Goal: Navigation & Orientation: Find specific page/section

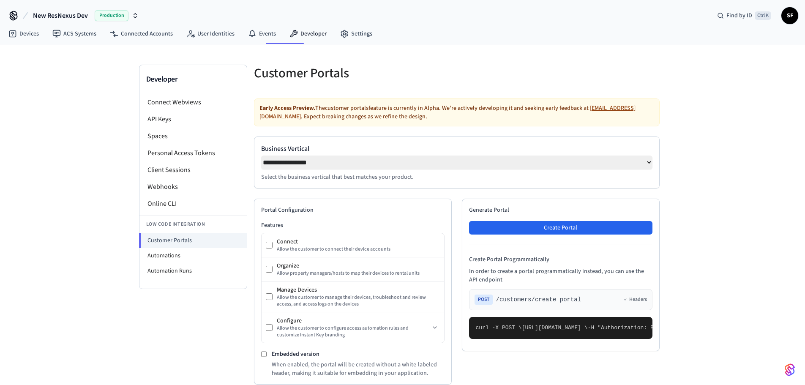
select select "**********"
click at [31, 32] on link "Devices" at bounding box center [24, 33] width 44 height 15
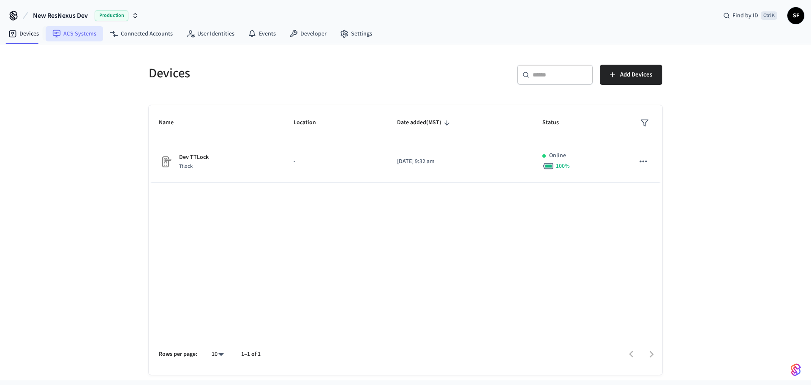
click at [57, 27] on link "ACS Systems" at bounding box center [74, 33] width 57 height 15
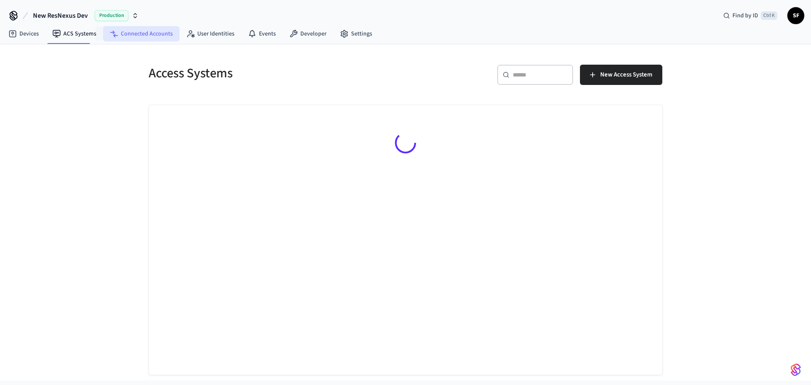
click at [140, 32] on link "Connected Accounts" at bounding box center [141, 33] width 76 height 15
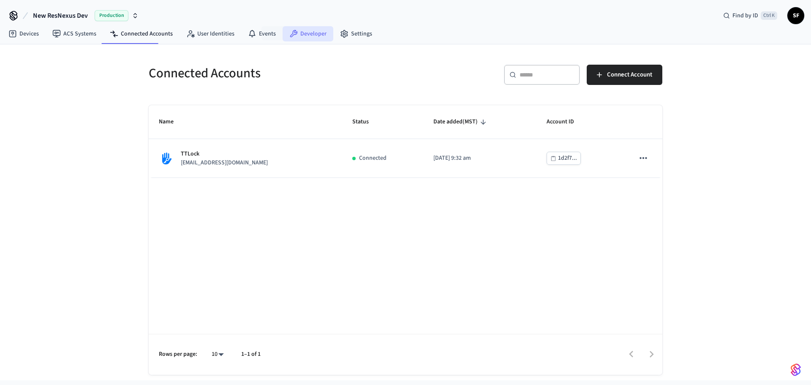
click at [284, 33] on link "Developer" at bounding box center [308, 33] width 51 height 15
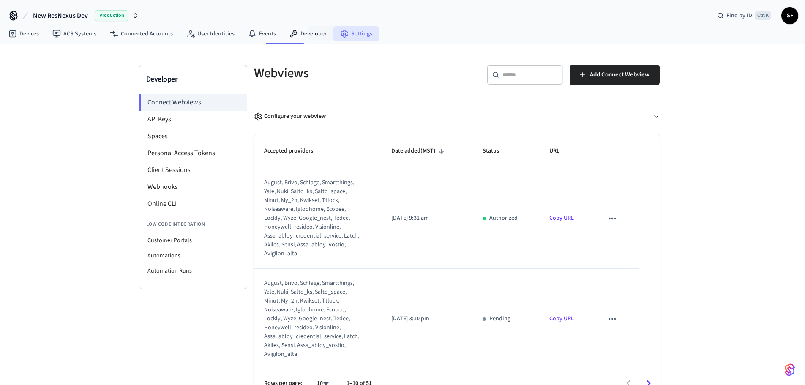
click at [340, 35] on icon at bounding box center [344, 34] width 8 height 8
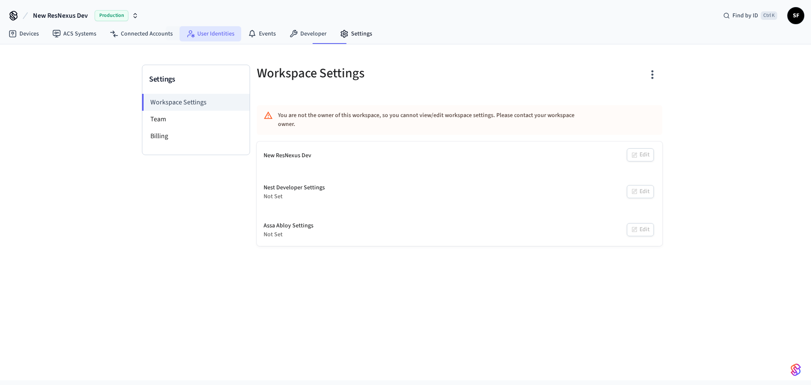
click at [191, 35] on link "User Identities" at bounding box center [211, 33] width 62 height 15
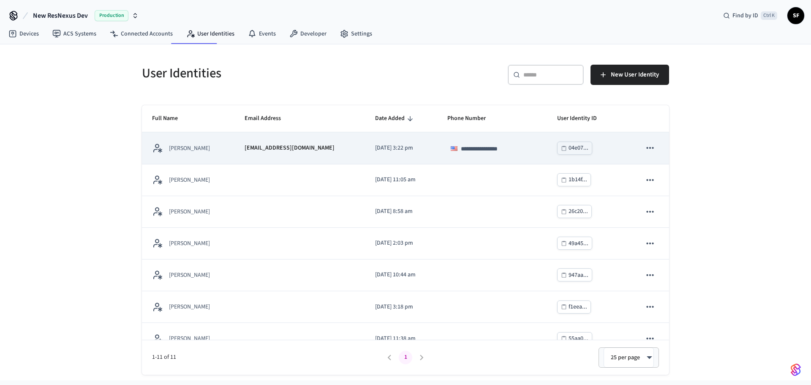
click at [648, 146] on icon "sticky table" at bounding box center [650, 147] width 11 height 11
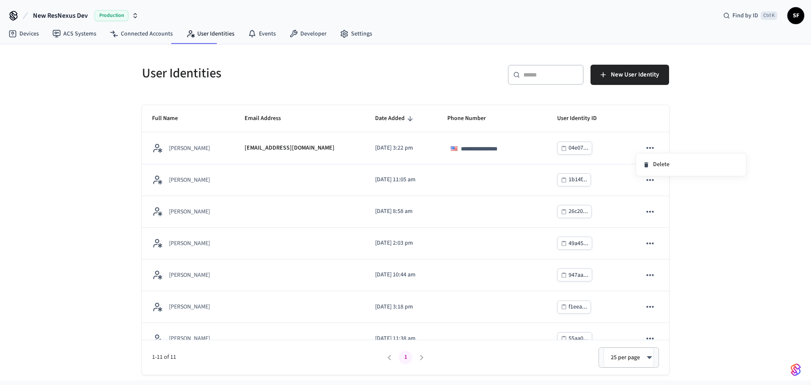
click at [647, 119] on div at bounding box center [405, 192] width 811 height 385
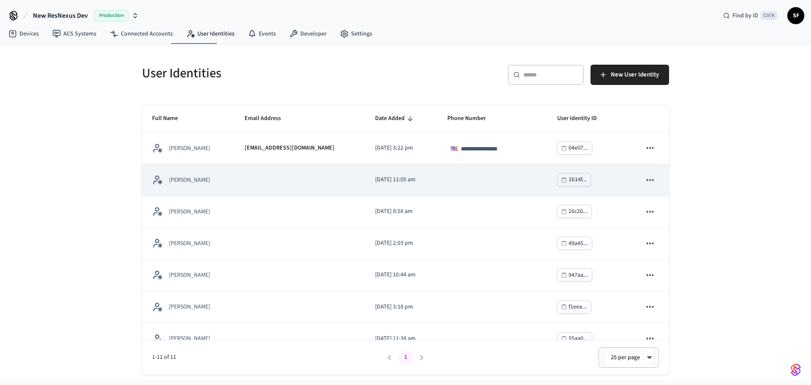
click at [175, 169] on td "[PERSON_NAME]" at bounding box center [188, 180] width 93 height 32
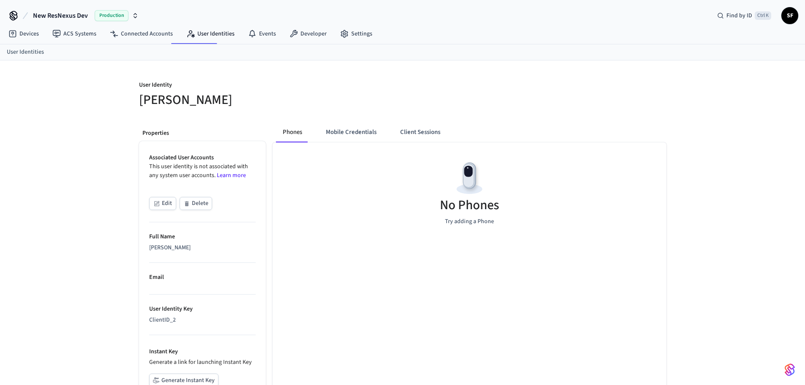
scroll to position [76, 0]
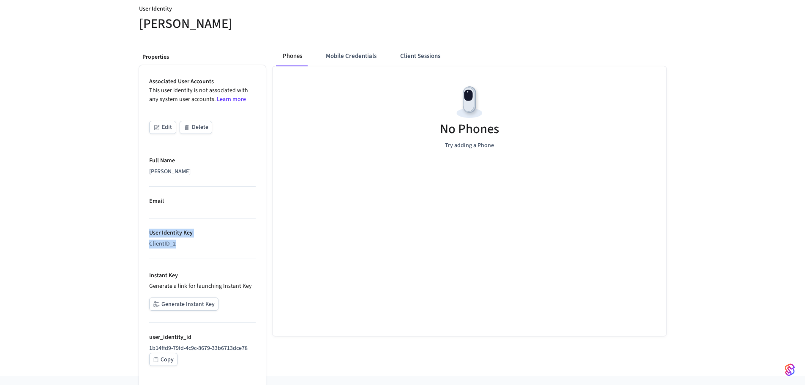
drag, startPoint x: 188, startPoint y: 234, endPoint x: 136, endPoint y: 228, distance: 52.4
click at [136, 228] on div "Properties Associated User Accounts This user identity is not associated with a…" at bounding box center [198, 207] width 133 height 337
click at [197, 244] on li "User Identity Key ClientID_2" at bounding box center [202, 238] width 106 height 41
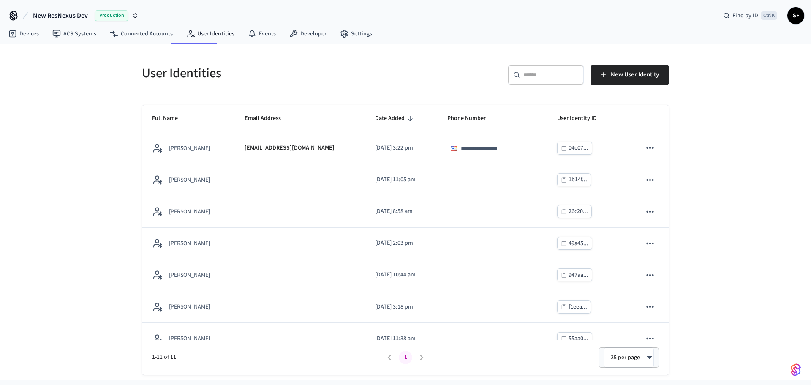
click at [550, 74] on input "text" at bounding box center [550, 75] width 55 height 8
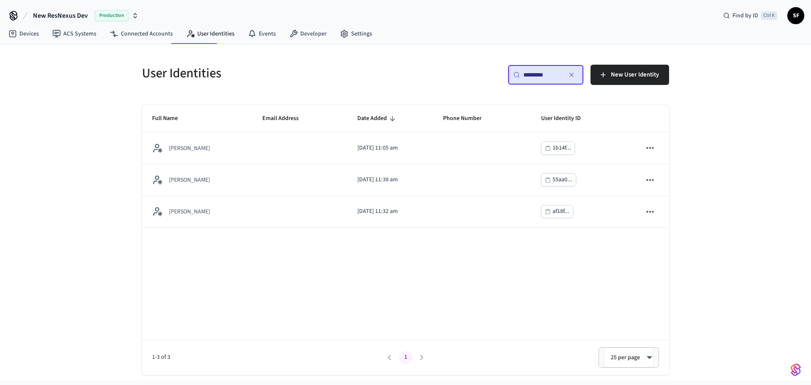
type input "**********"
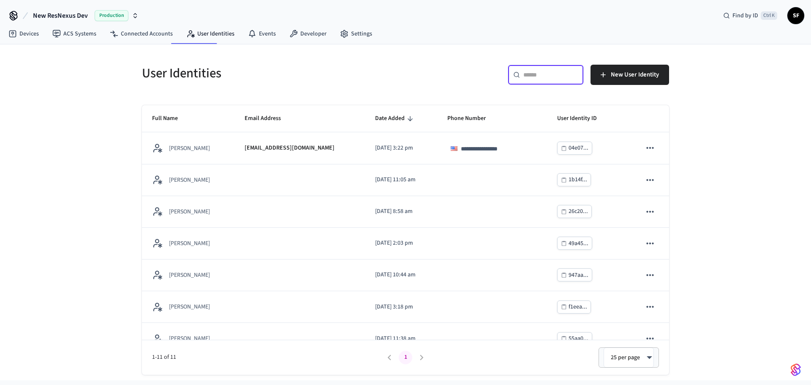
click at [534, 71] on input "text" at bounding box center [550, 75] width 55 height 8
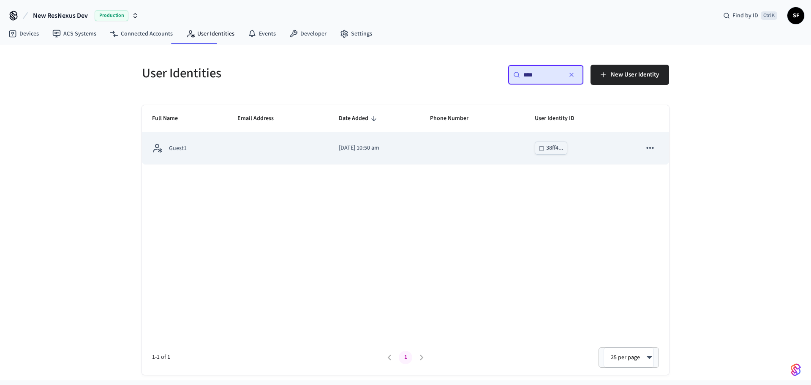
type input "****"
click at [195, 143] on div "Guest1" at bounding box center [184, 148] width 65 height 11
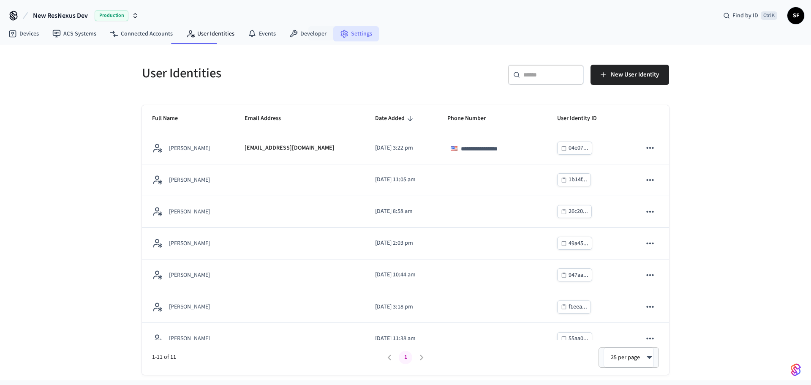
click at [333, 34] on link "Settings" at bounding box center [356, 33] width 46 height 15
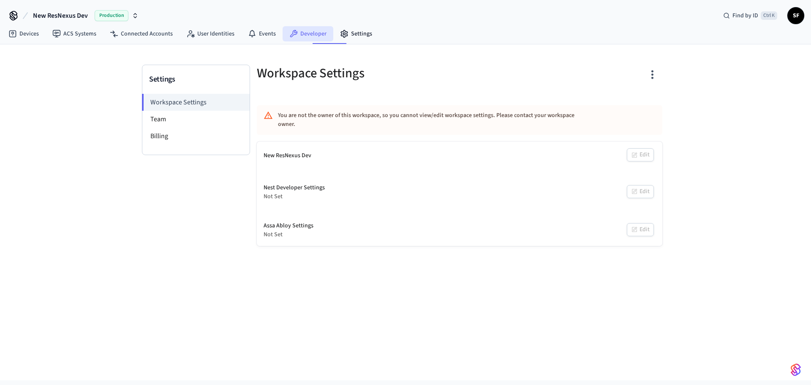
click at [288, 35] on link "Developer" at bounding box center [308, 33] width 51 height 15
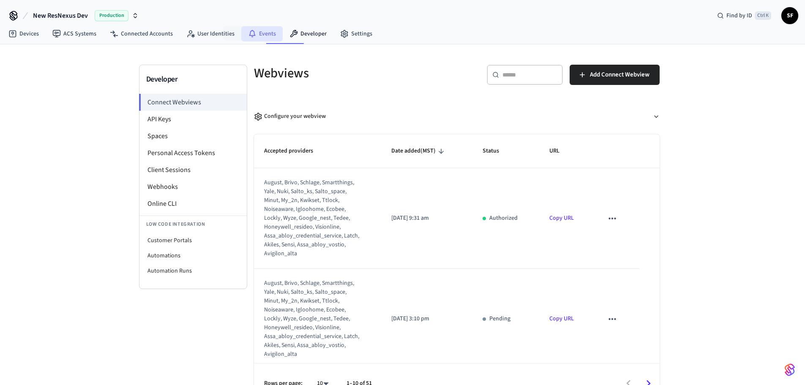
click at [248, 34] on icon at bounding box center [252, 34] width 8 height 8
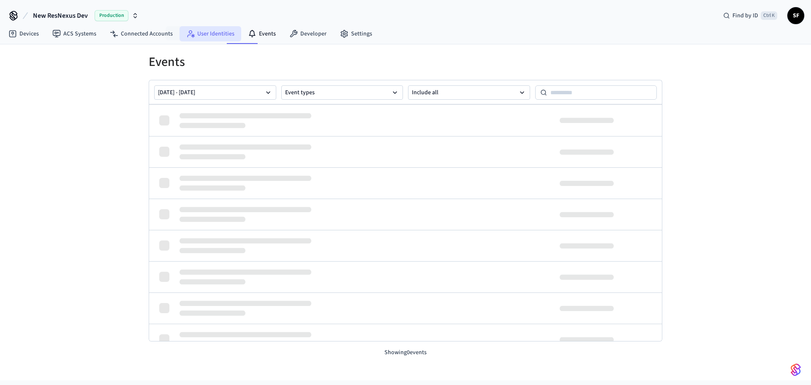
click at [194, 31] on link "User Identities" at bounding box center [211, 33] width 62 height 15
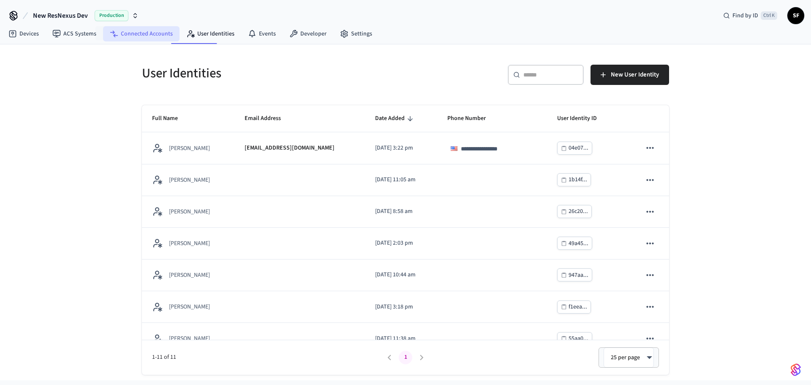
click at [133, 33] on link "Connected Accounts" at bounding box center [141, 33] width 76 height 15
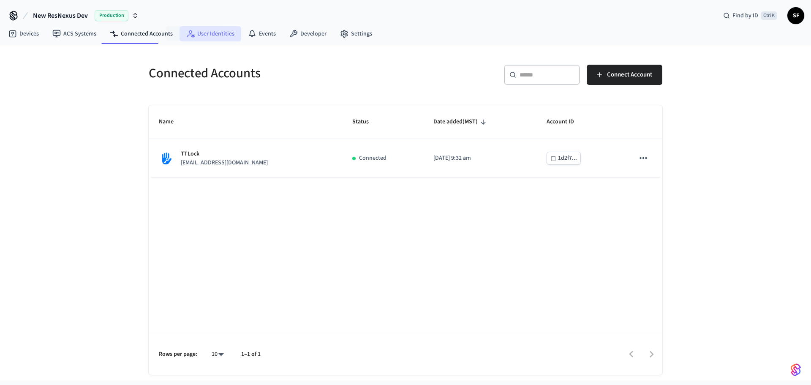
click at [181, 37] on link "User Identities" at bounding box center [211, 33] width 62 height 15
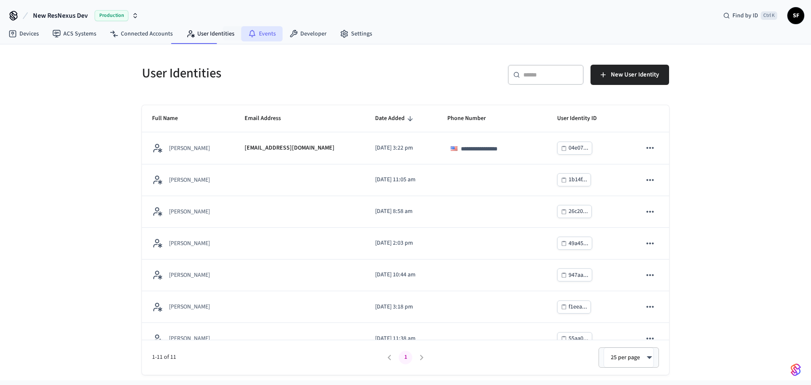
click at [241, 33] on link "Events" at bounding box center [261, 33] width 41 height 15
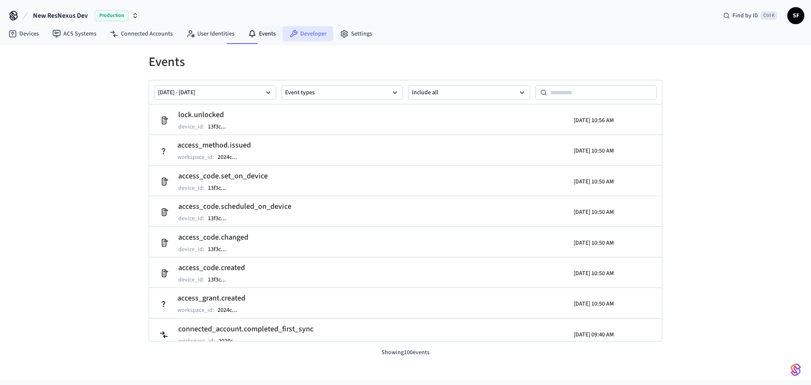
click at [283, 36] on link "Developer" at bounding box center [308, 33] width 51 height 15
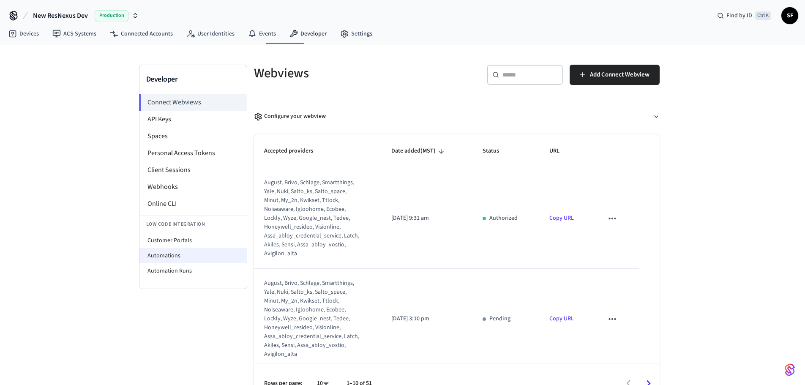
click at [165, 248] on li "Automations" at bounding box center [192, 255] width 107 height 15
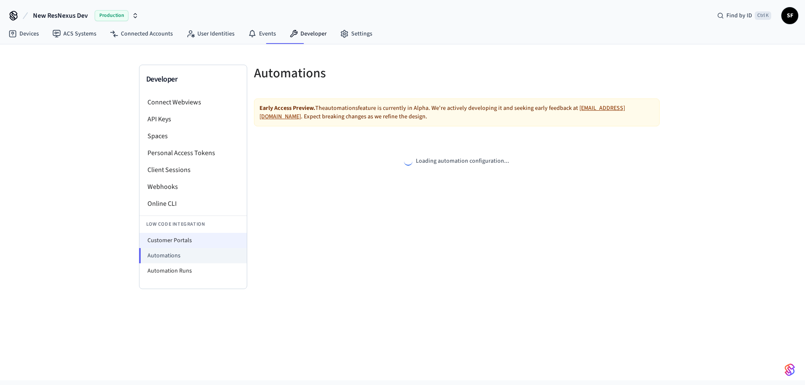
select select "**********"
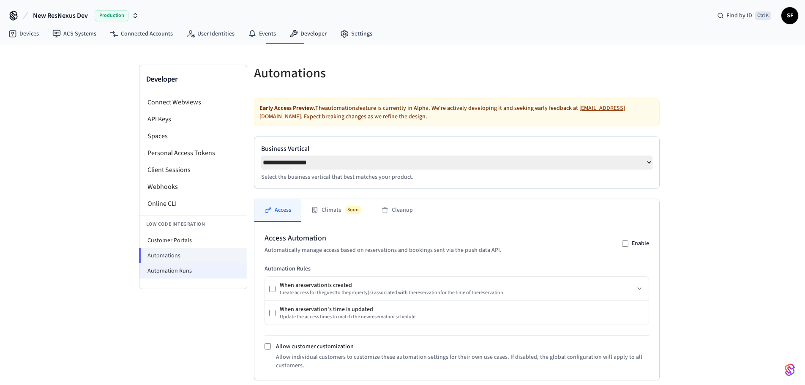
click at [181, 263] on li "Automation Runs" at bounding box center [192, 270] width 107 height 15
